Goal: Task Accomplishment & Management: Manage account settings

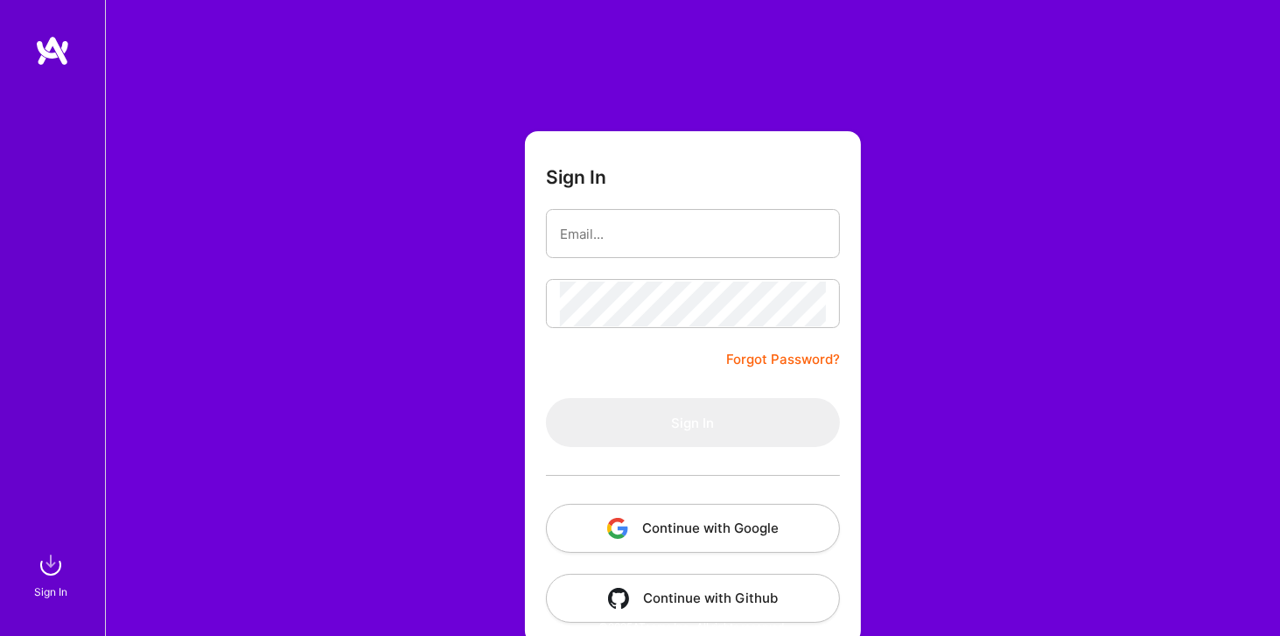
click at [774, 530] on button "Continue with Google" at bounding box center [693, 528] width 294 height 49
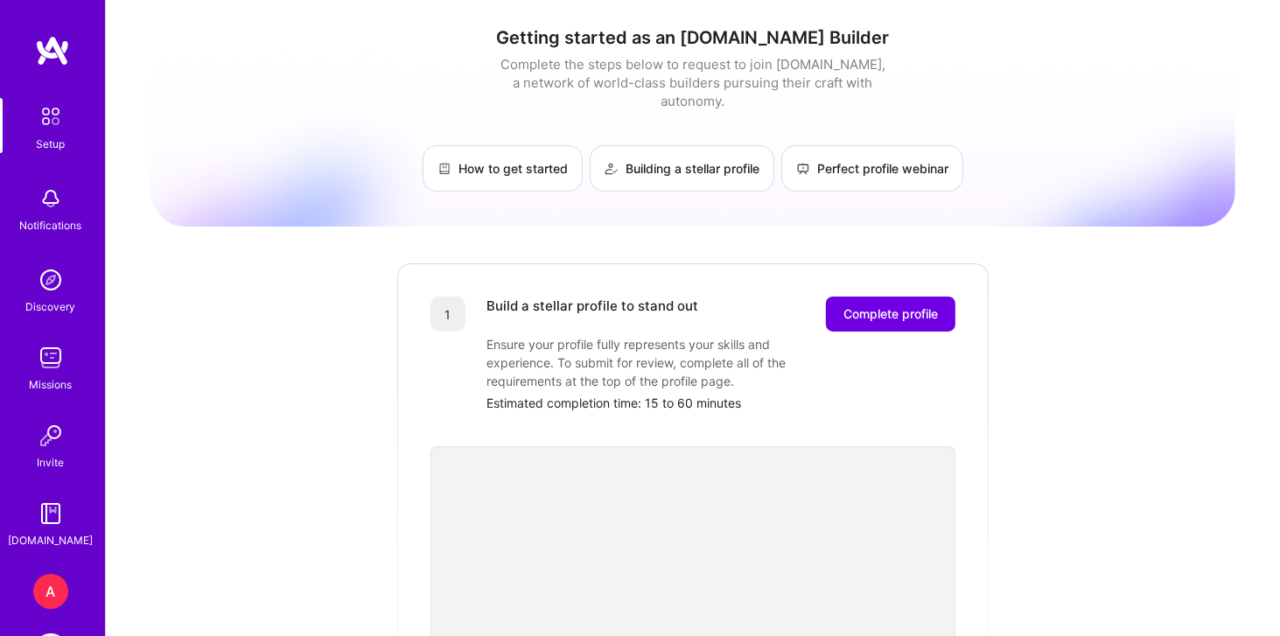
click at [46, 594] on div "A" at bounding box center [50, 591] width 35 height 35
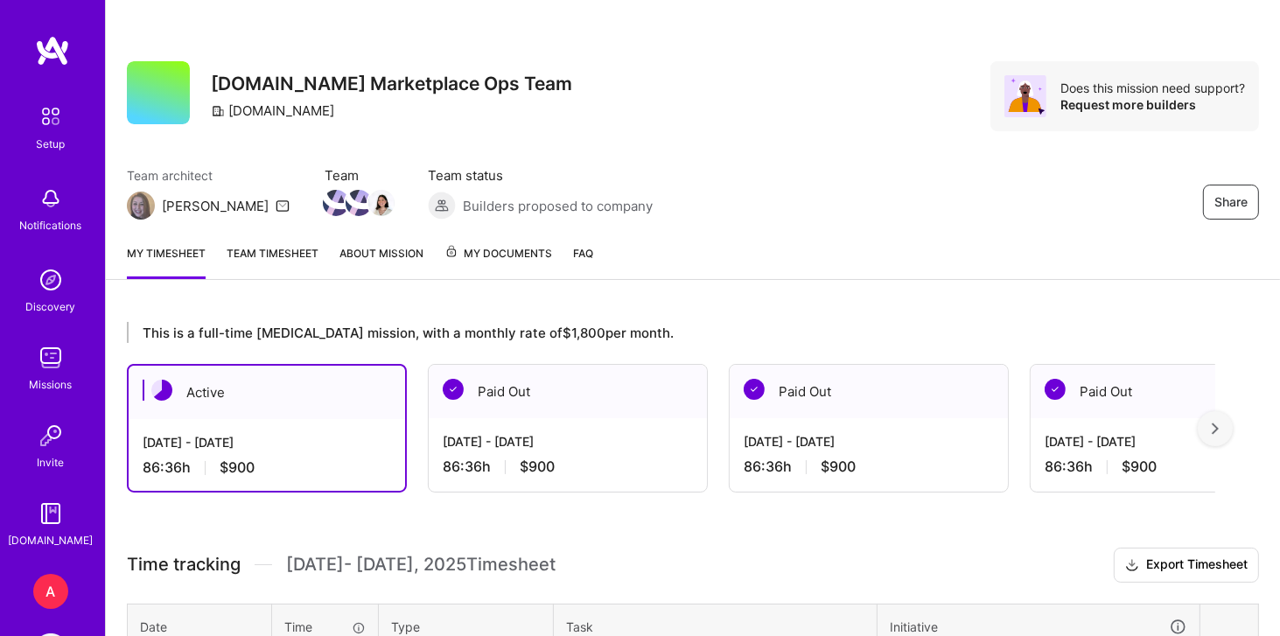
scroll to position [480, 0]
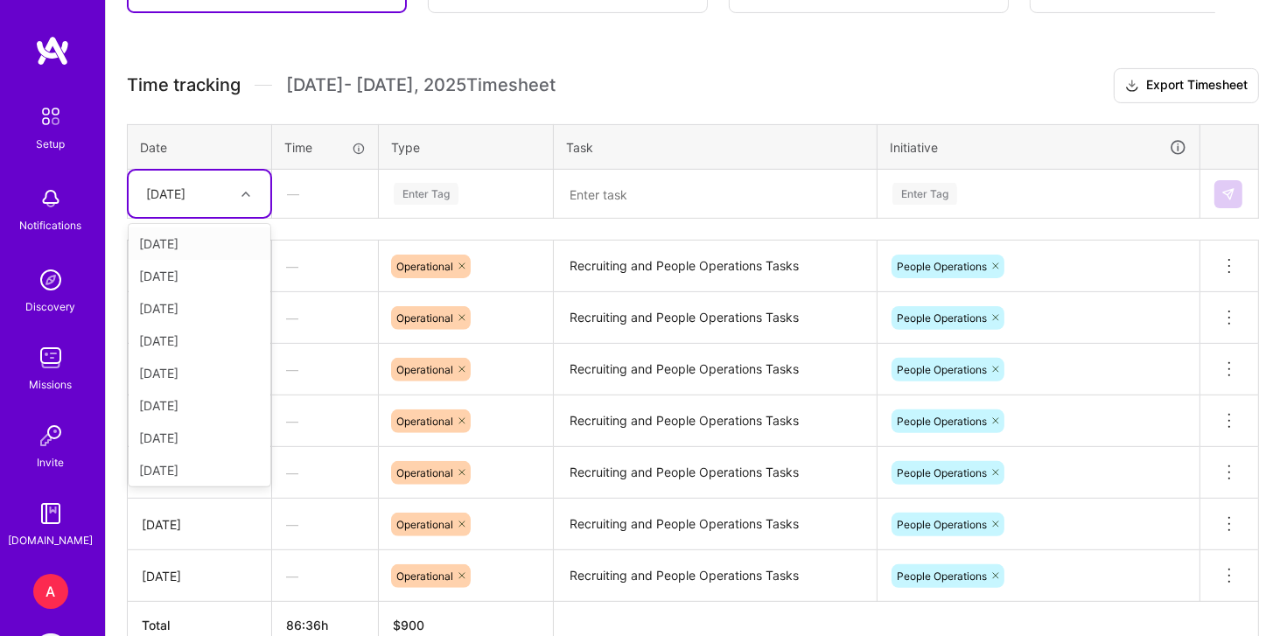
click at [245, 196] on div at bounding box center [248, 194] width 27 height 23
click at [198, 461] on div "[DATE]" at bounding box center [200, 467] width 142 height 32
click at [440, 192] on div "Enter Tag" at bounding box center [426, 193] width 65 height 27
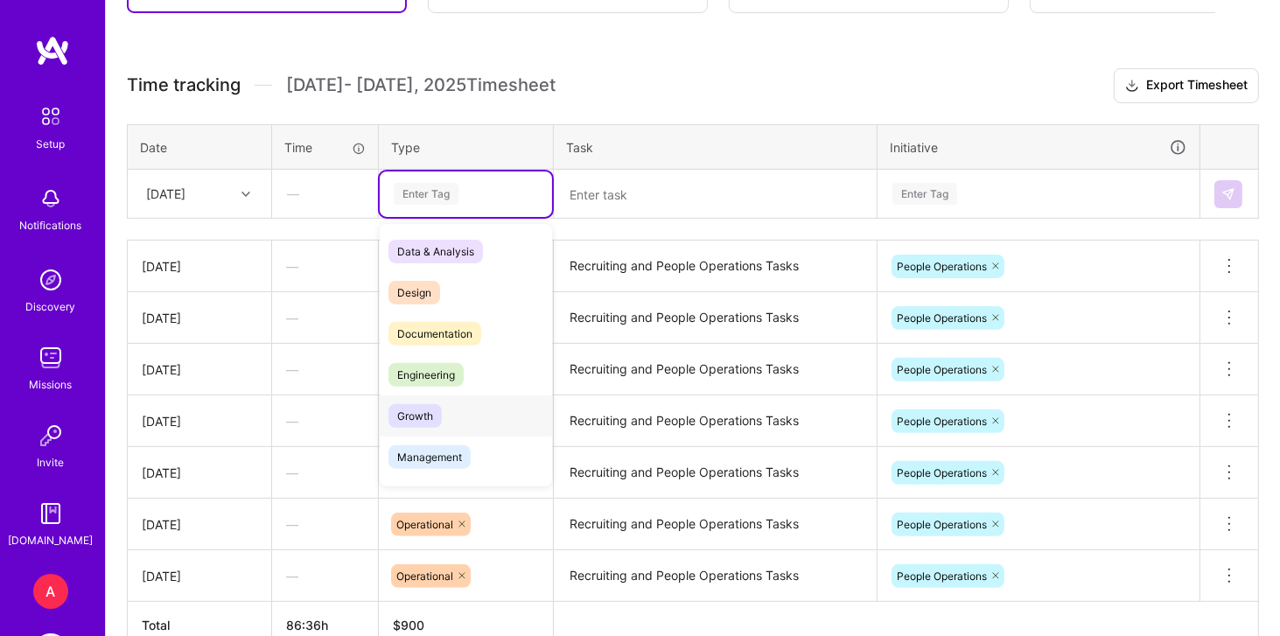
scroll to position [188, 0]
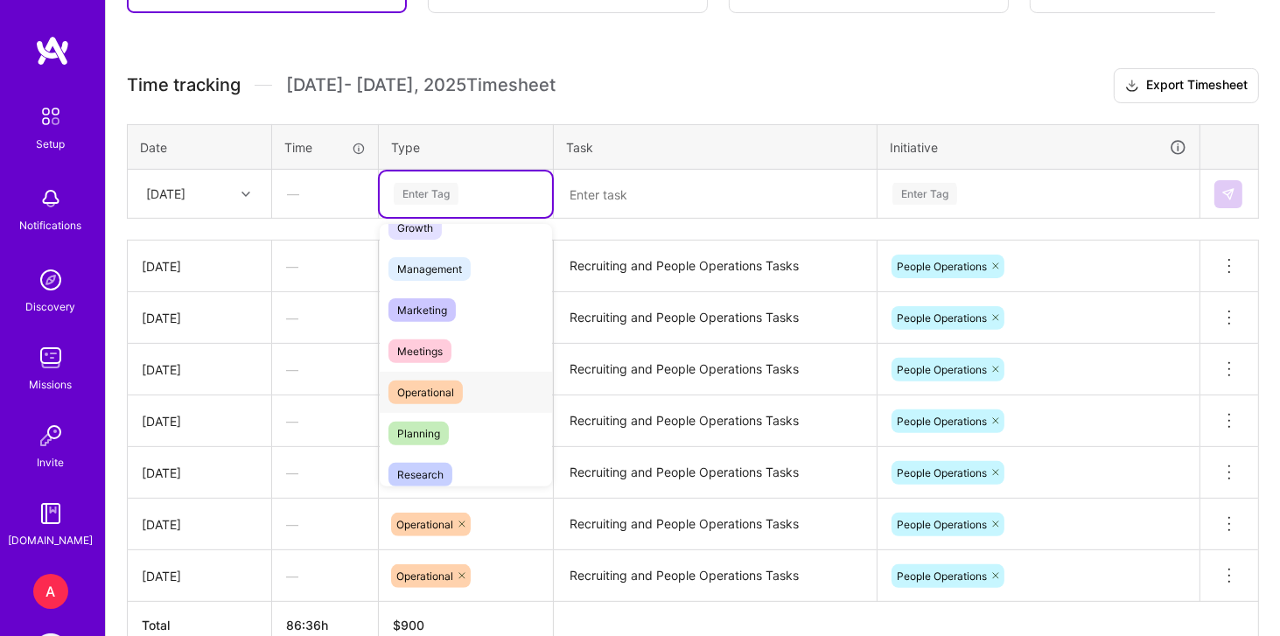
click at [483, 398] on div "Operational" at bounding box center [466, 392] width 172 height 41
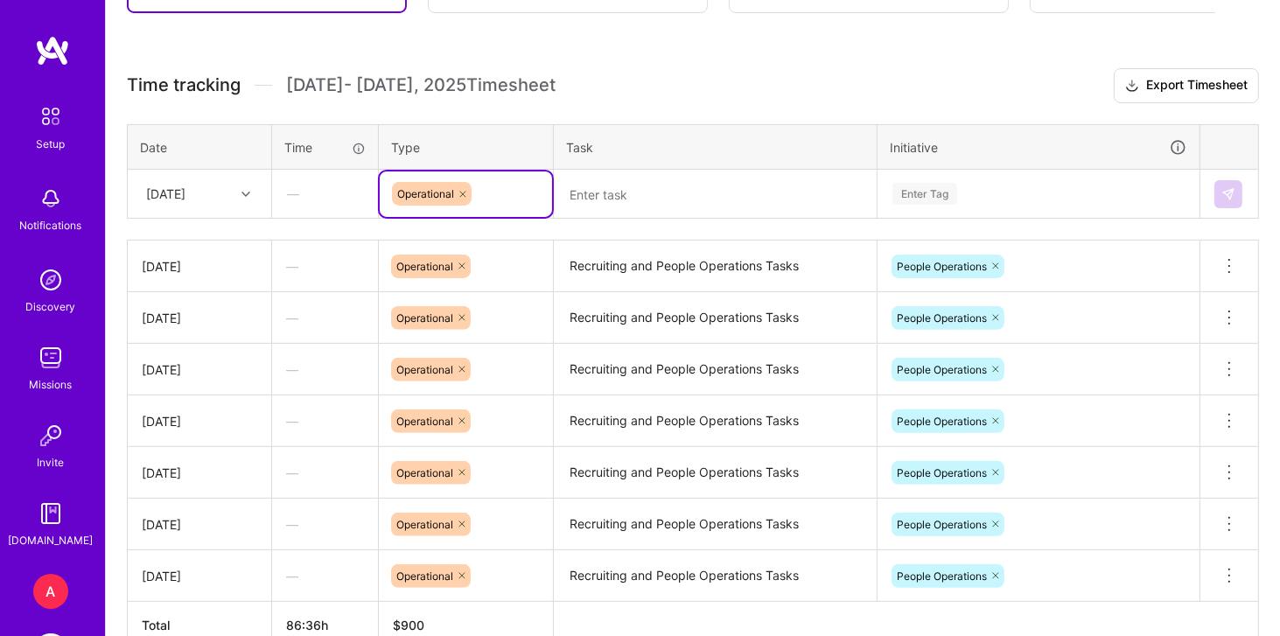
click at [644, 254] on textarea "Recruiting and People Operations Tasks" at bounding box center [715, 266] width 319 height 48
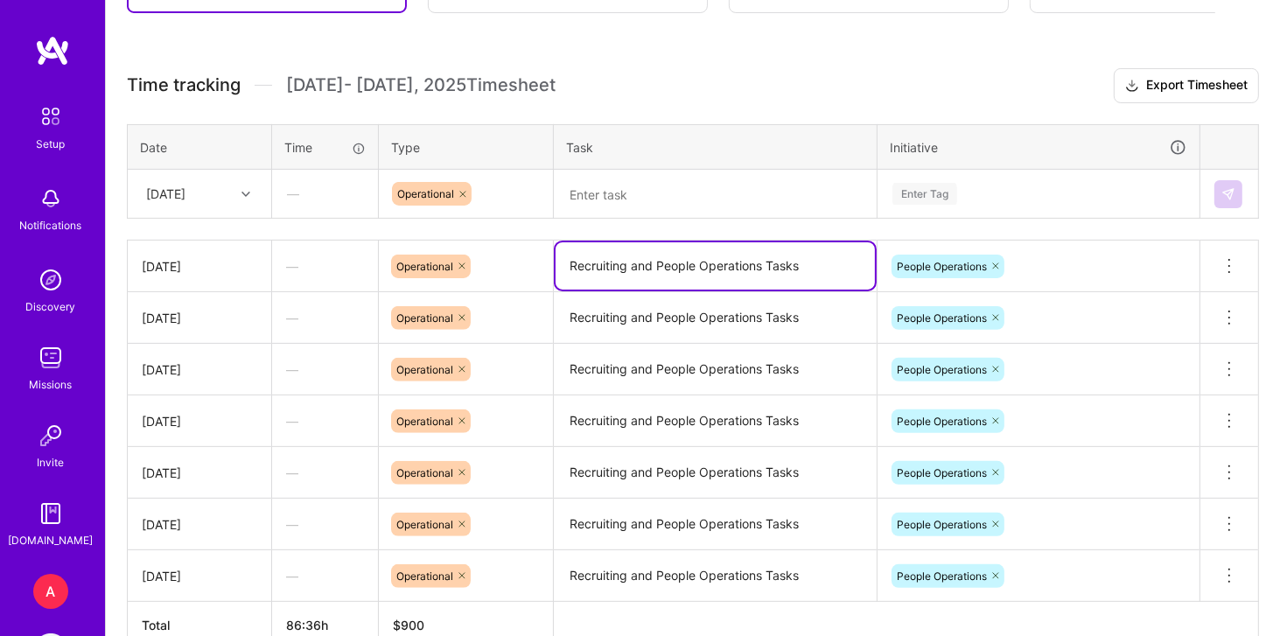
click at [644, 254] on textarea "Recruiting and People Operations Tasks" at bounding box center [715, 265] width 319 height 47
click at [678, 187] on textarea at bounding box center [715, 195] width 319 height 46
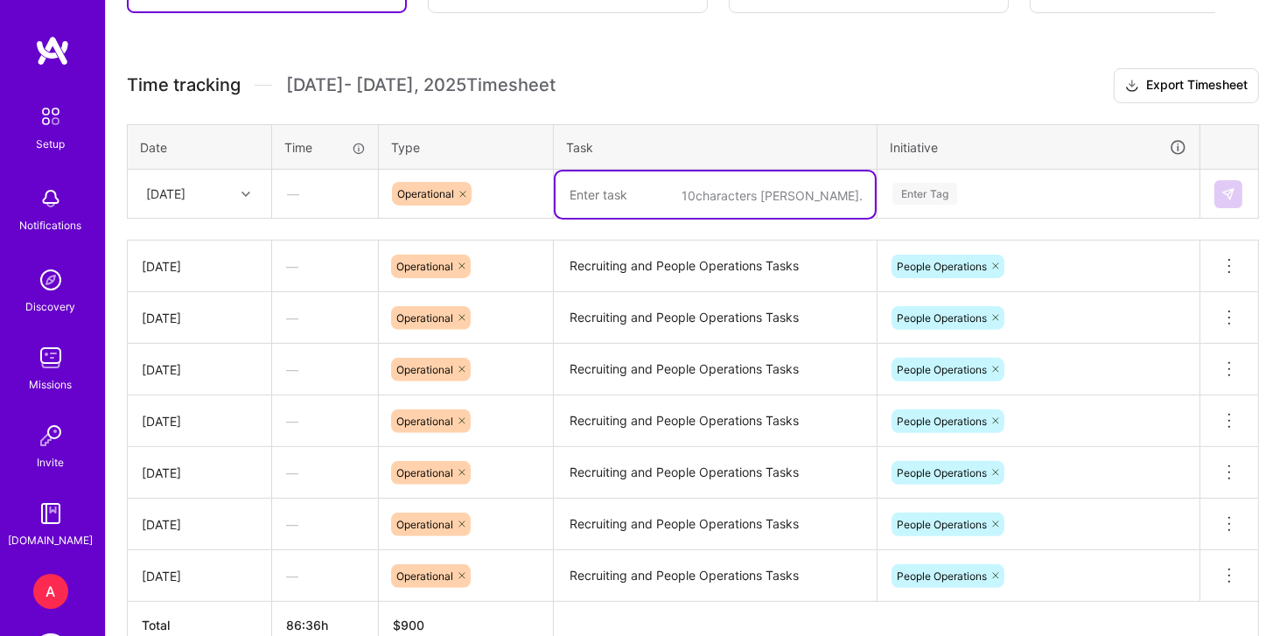
paste textarea "Recruiting and People Operations Tasks"
type textarea "Recruiting and People Operations Tasks"
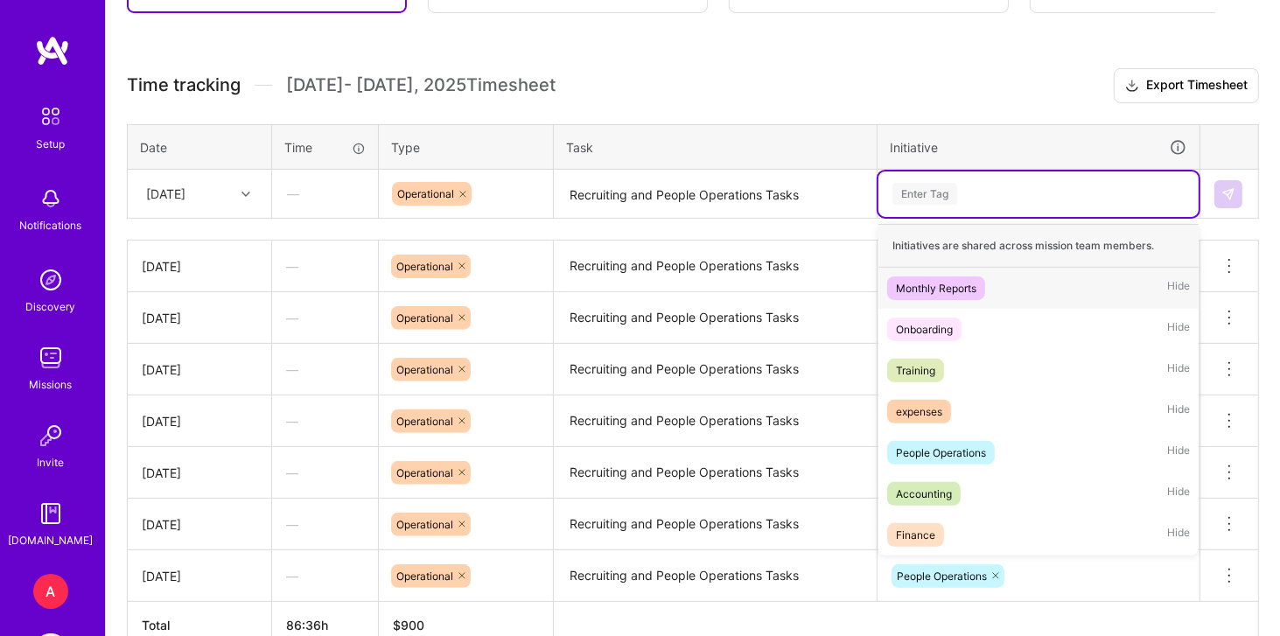
click at [916, 192] on div "Enter Tag" at bounding box center [925, 193] width 65 height 27
click at [987, 441] on span "People Operations" at bounding box center [941, 453] width 108 height 24
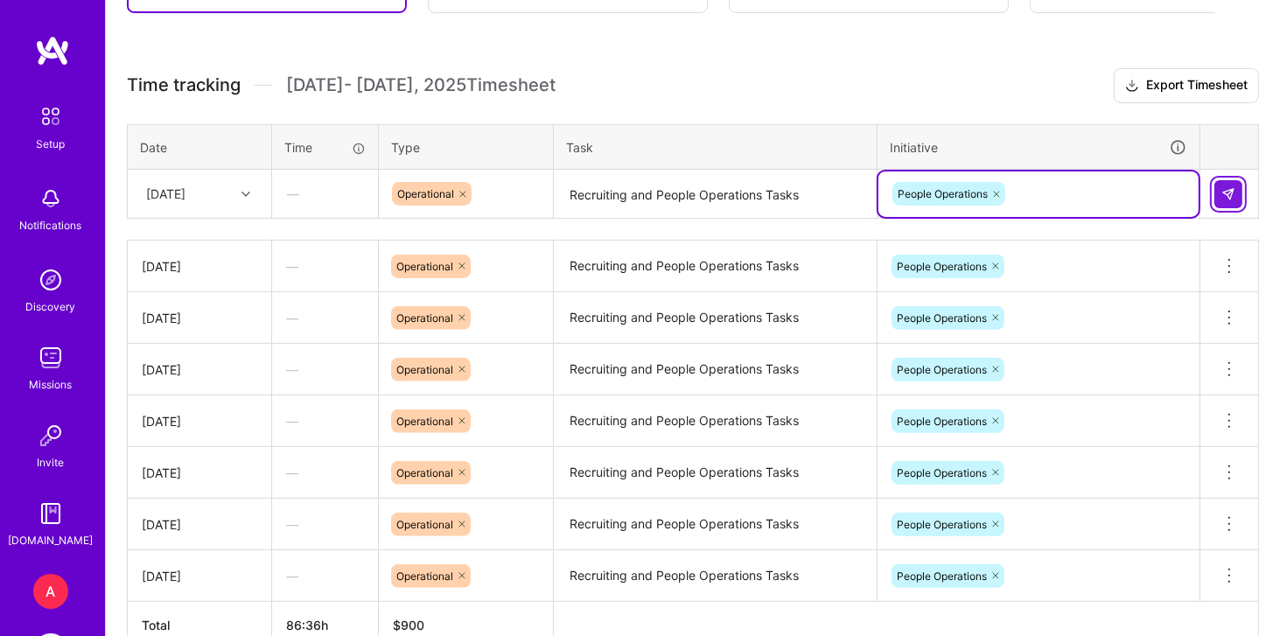
click at [1237, 193] on button at bounding box center [1229, 194] width 28 height 28
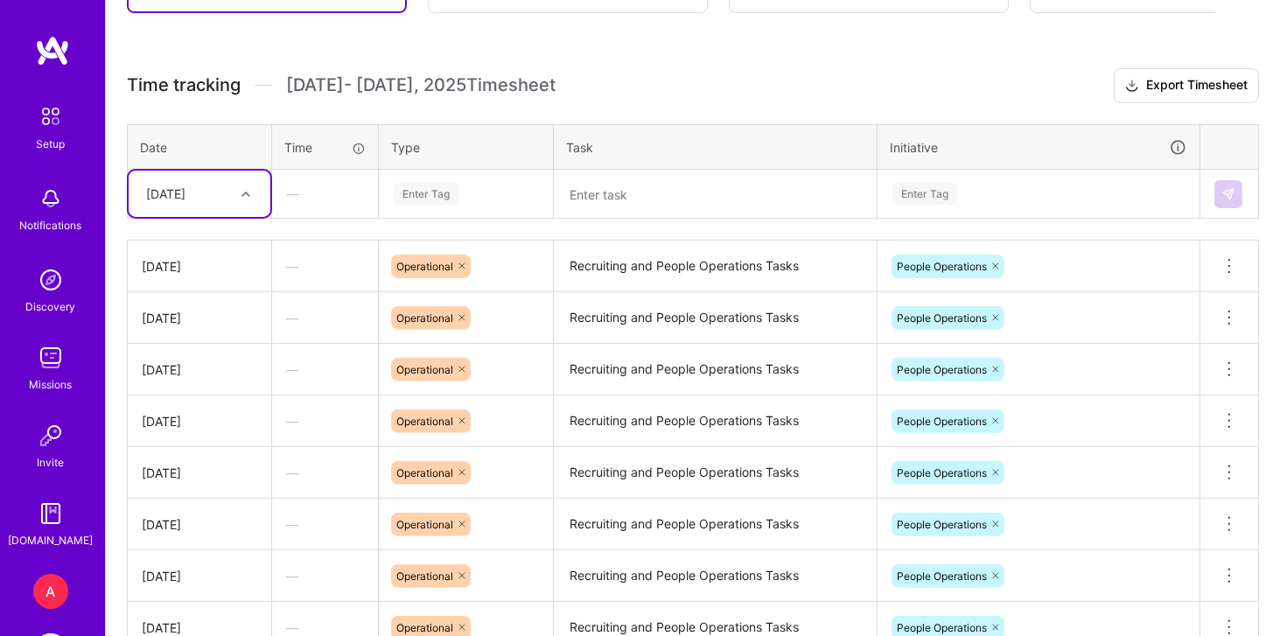
click at [161, 201] on div "[DATE]" at bounding box center [185, 193] width 97 height 29
click at [190, 476] on div "[DATE]" at bounding box center [200, 467] width 142 height 32
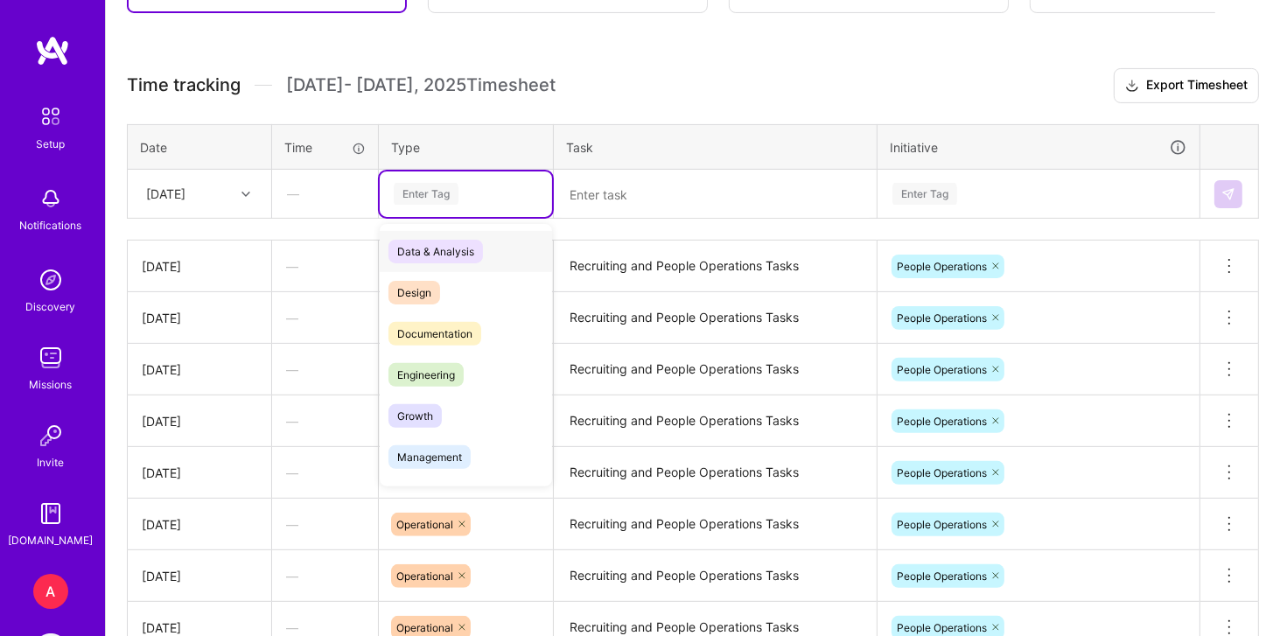
click at [436, 186] on div "Enter Tag" at bounding box center [426, 193] width 65 height 27
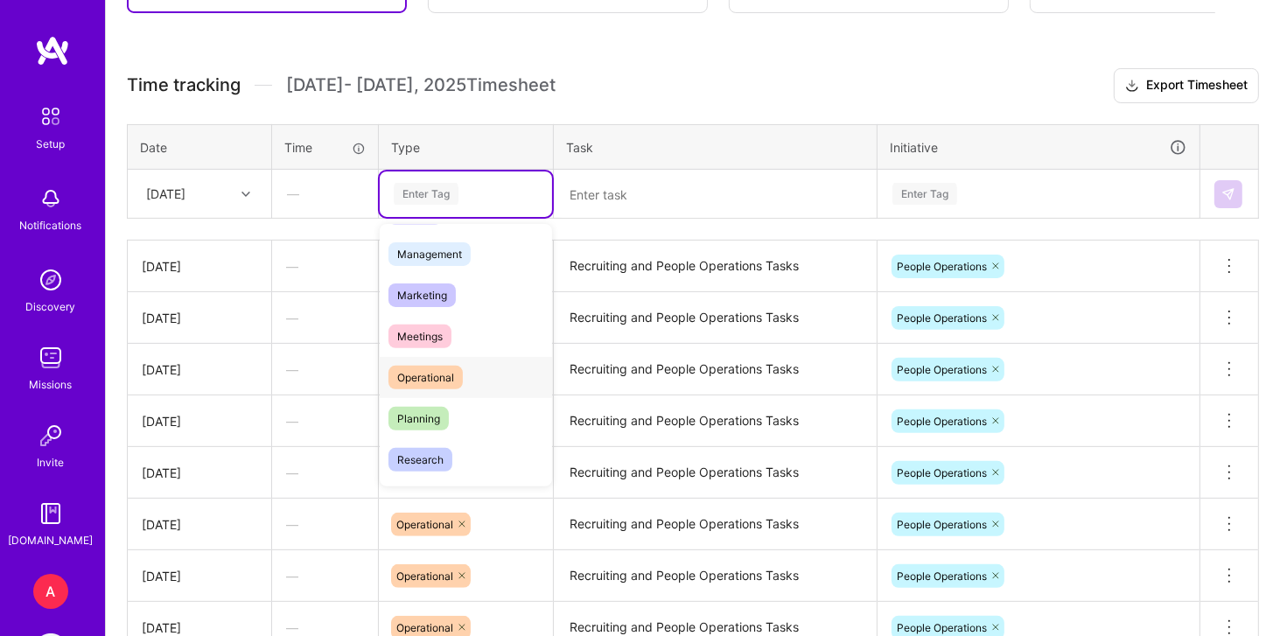
click at [480, 359] on div "Operational" at bounding box center [466, 377] width 172 height 41
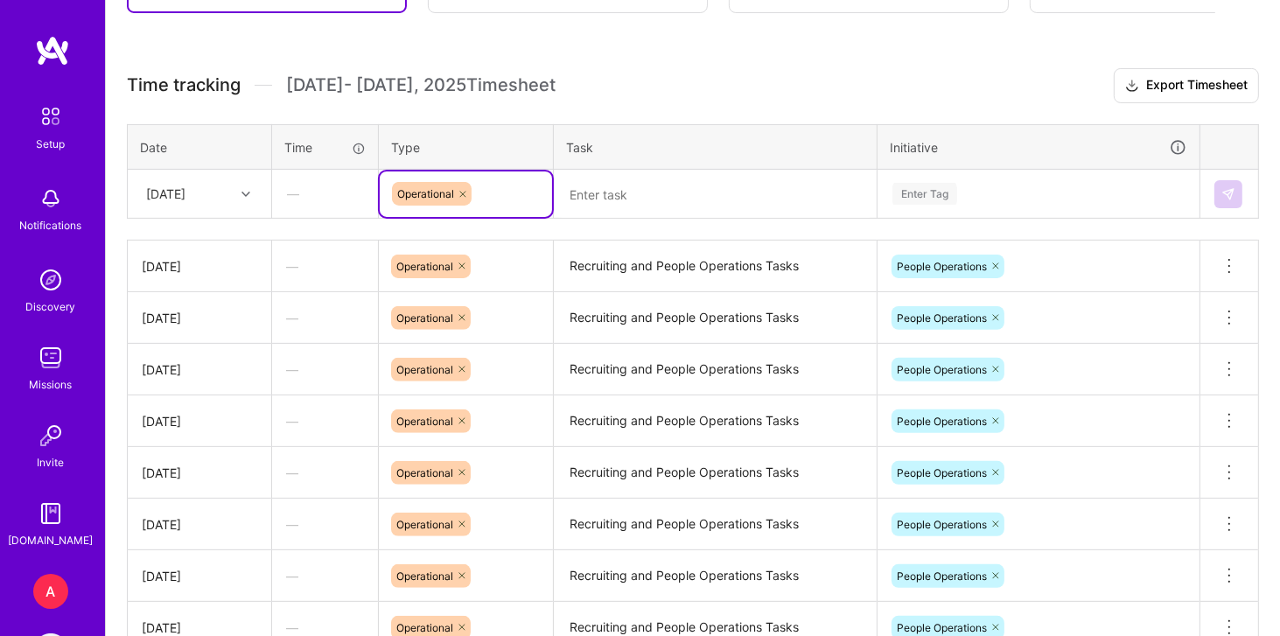
click at [673, 277] on textarea "Recruiting and People Operations Tasks" at bounding box center [715, 266] width 319 height 48
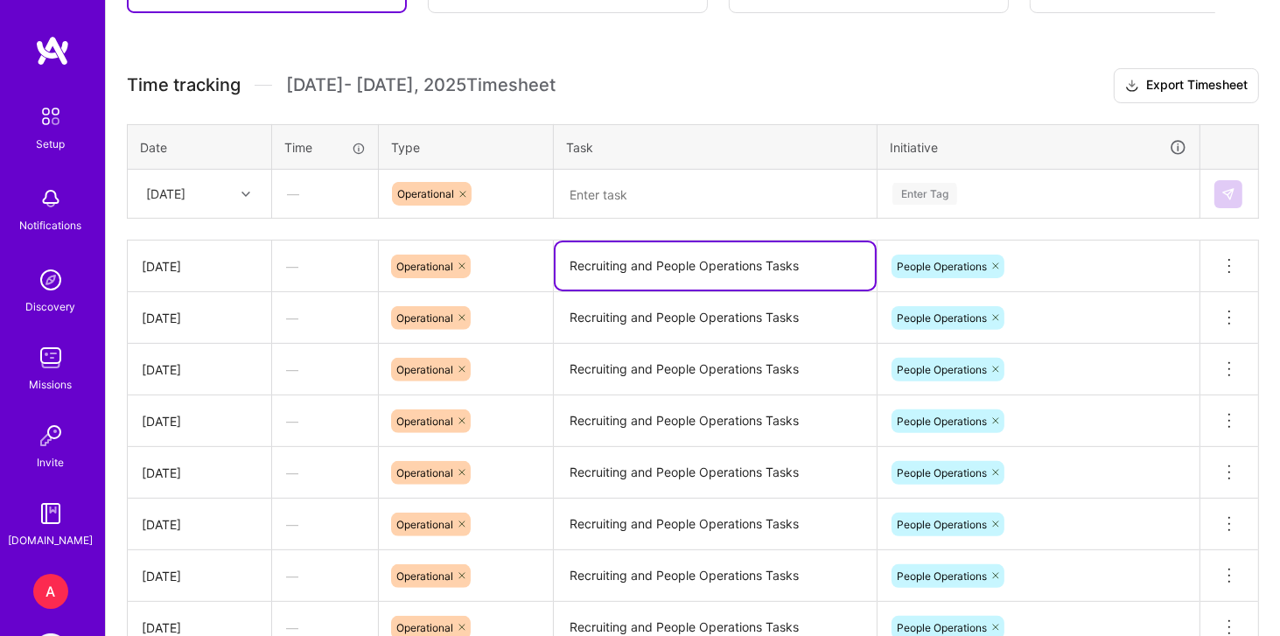
click at [673, 277] on textarea "Recruiting and People Operations Tasks" at bounding box center [715, 265] width 319 height 47
click at [704, 196] on textarea at bounding box center [715, 195] width 319 height 46
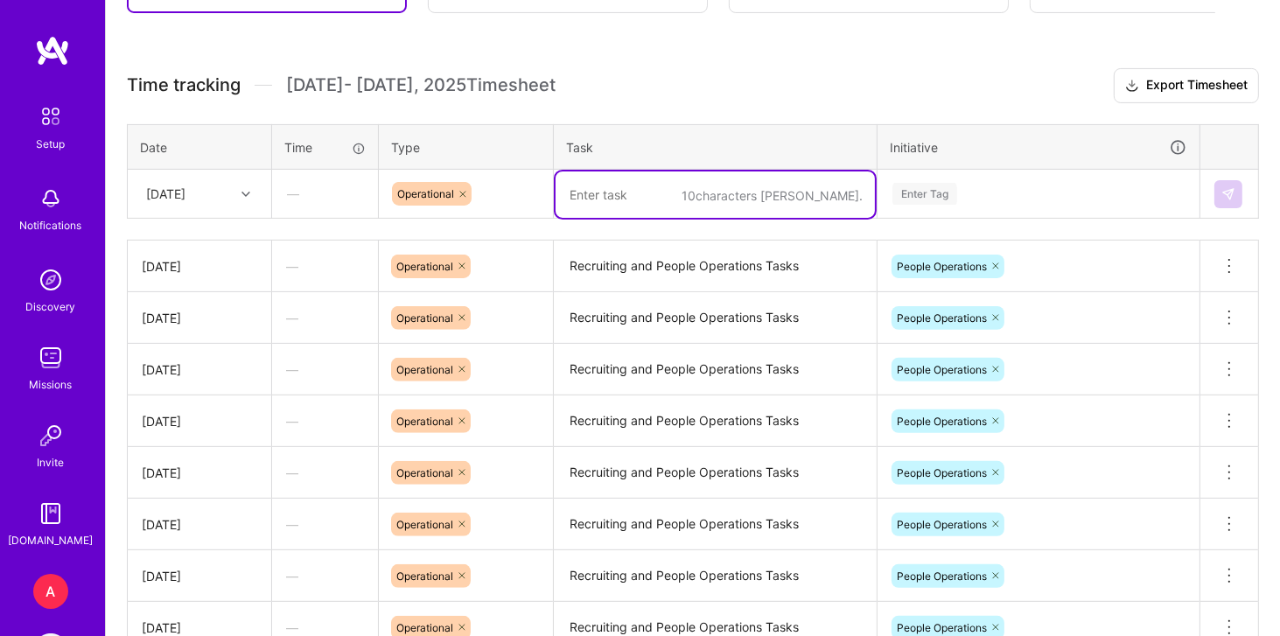
paste textarea "Recruiting and People Operations Tasks"
type textarea "Recruiting and People Operations Tasks"
click at [912, 188] on div "Enter Tag" at bounding box center [925, 193] width 65 height 27
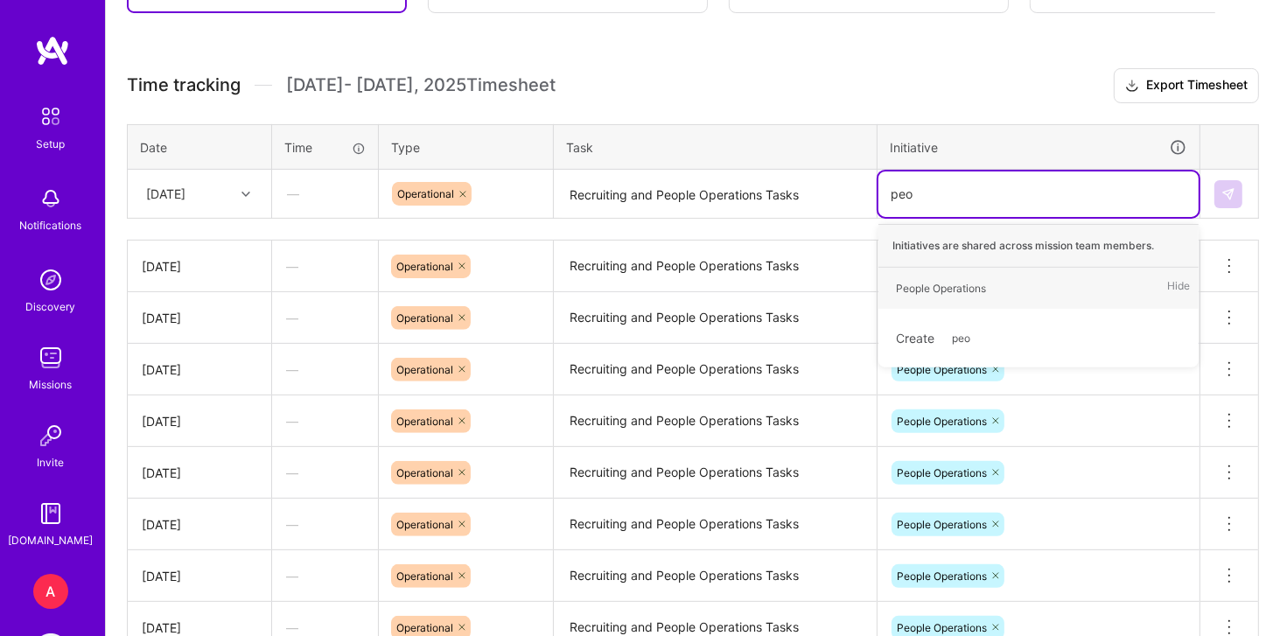
type input "peop"
click at [1012, 270] on div "People Operations Hide" at bounding box center [1039, 288] width 320 height 41
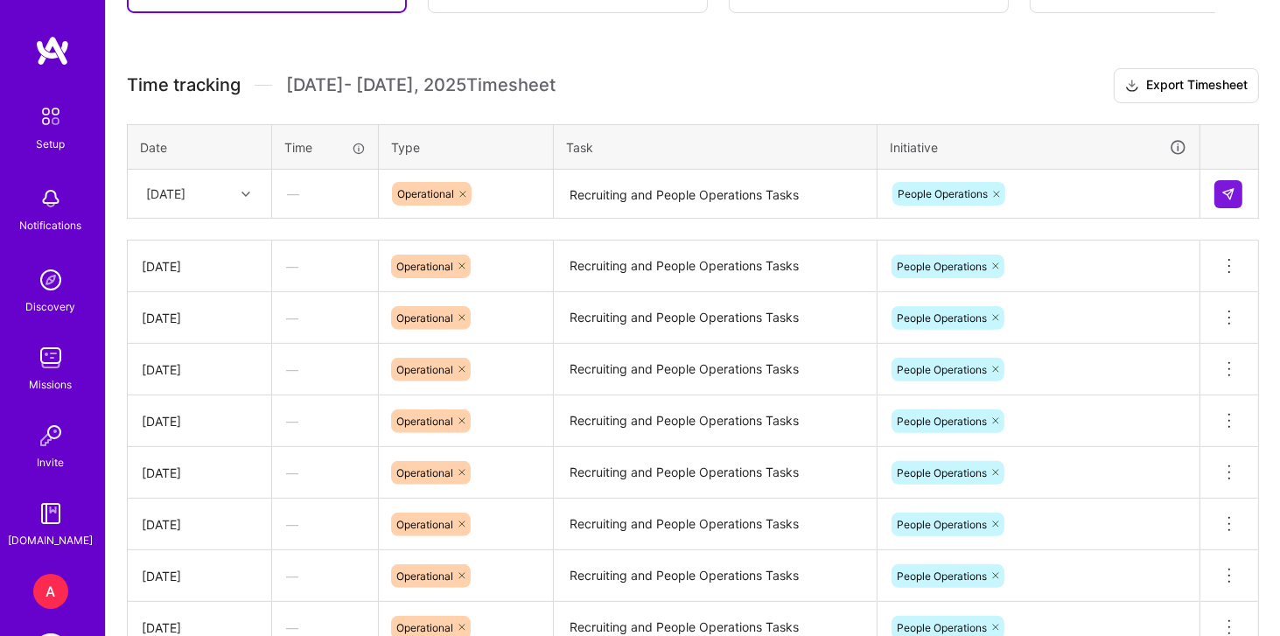
click at [1008, 90] on h3 "Time tracking [DATE] - [DATE] Timesheet Export Timesheet" at bounding box center [693, 85] width 1132 height 35
click at [1230, 203] on button at bounding box center [1229, 194] width 28 height 28
